Goal: Task Accomplishment & Management: Manage account settings

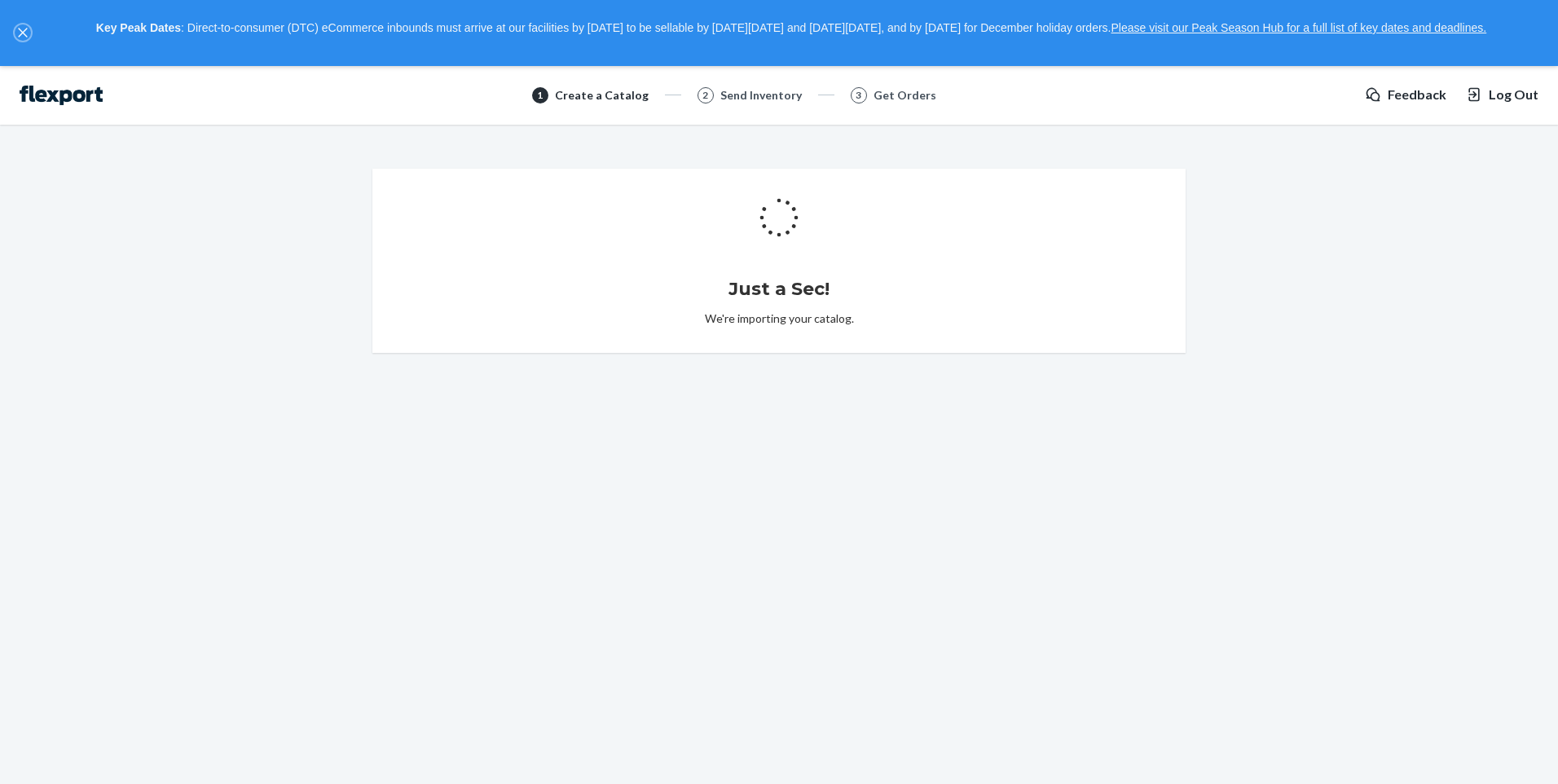
click at [29, 28] on button "close," at bounding box center [23, 32] width 16 height 16
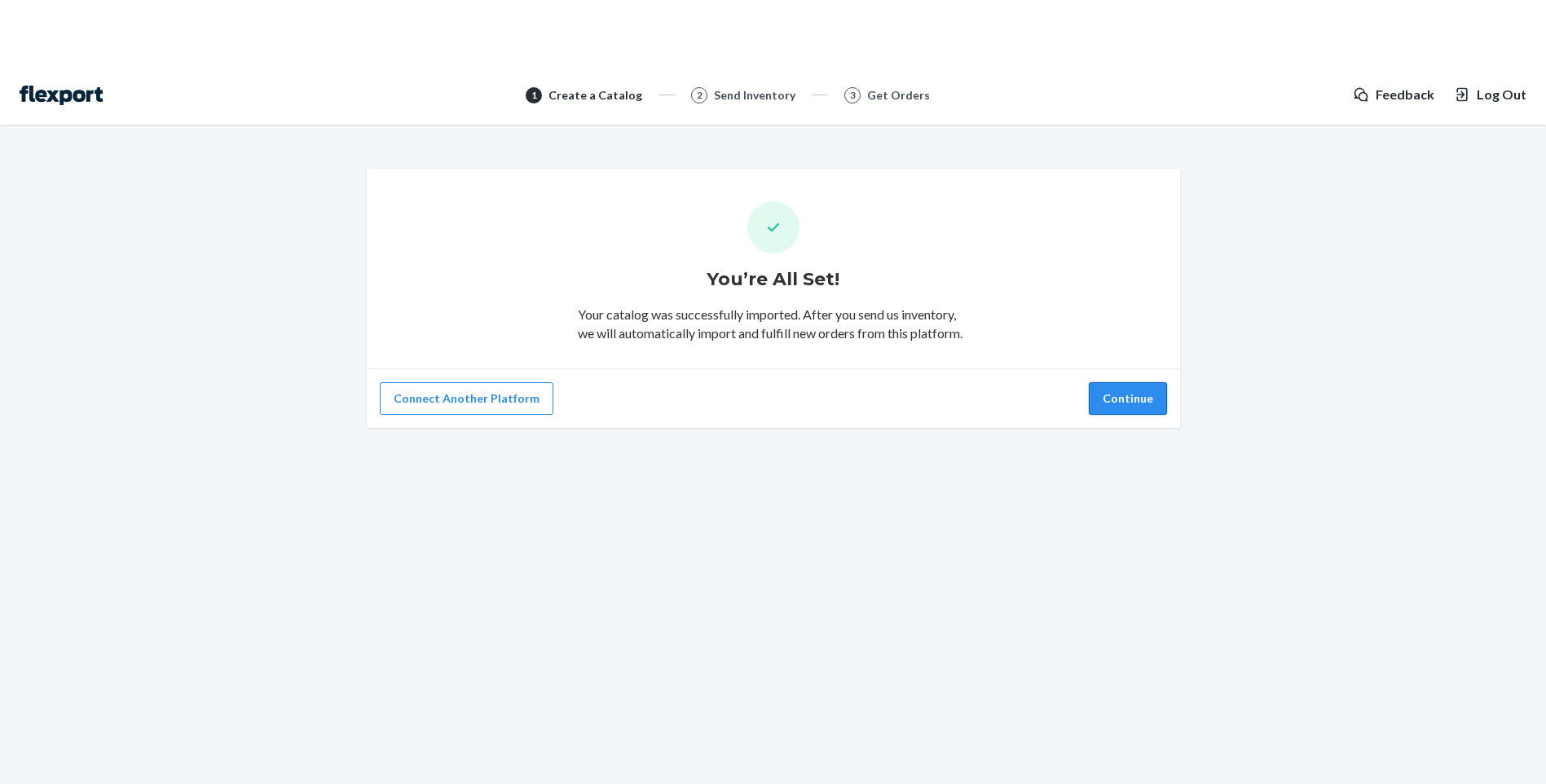
click at [1105, 404] on button "Continue" at bounding box center [1128, 398] width 78 height 33
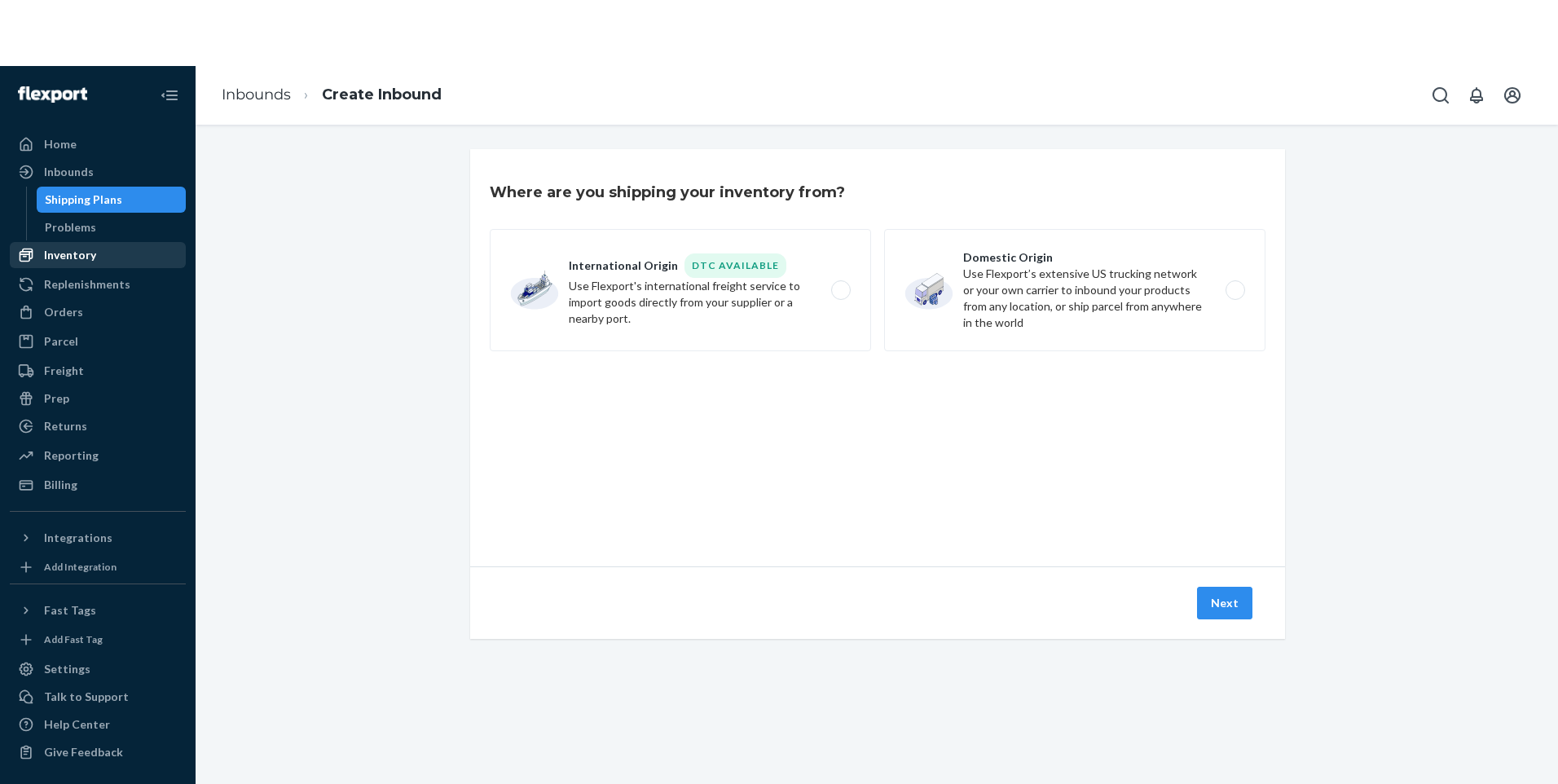
click at [112, 253] on div "Inventory" at bounding box center [97, 254] width 173 height 23
